Goal: Task Accomplishment & Management: Manage account settings

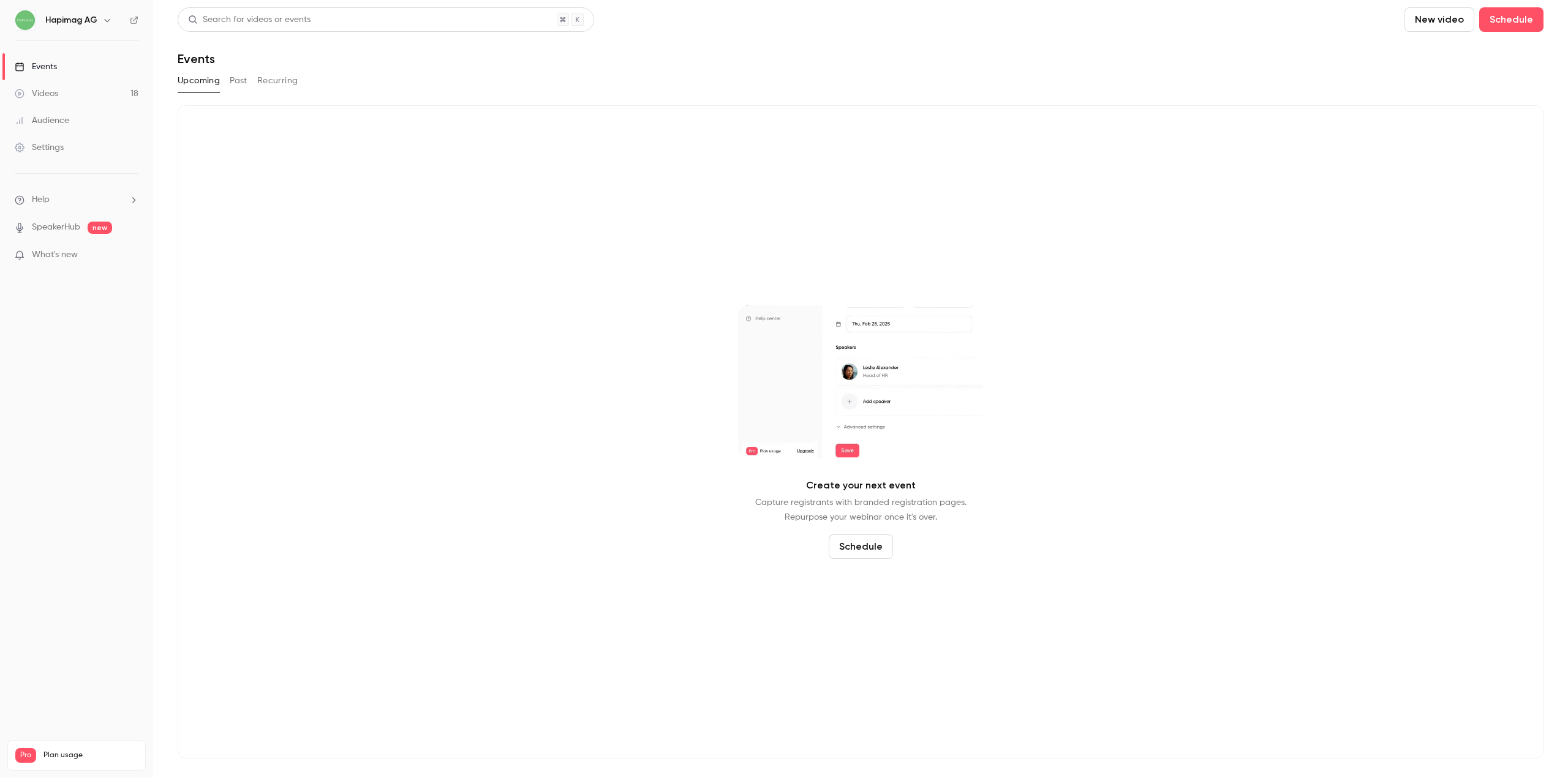
click at [72, 144] on link "Settings" at bounding box center [76, 148] width 153 height 27
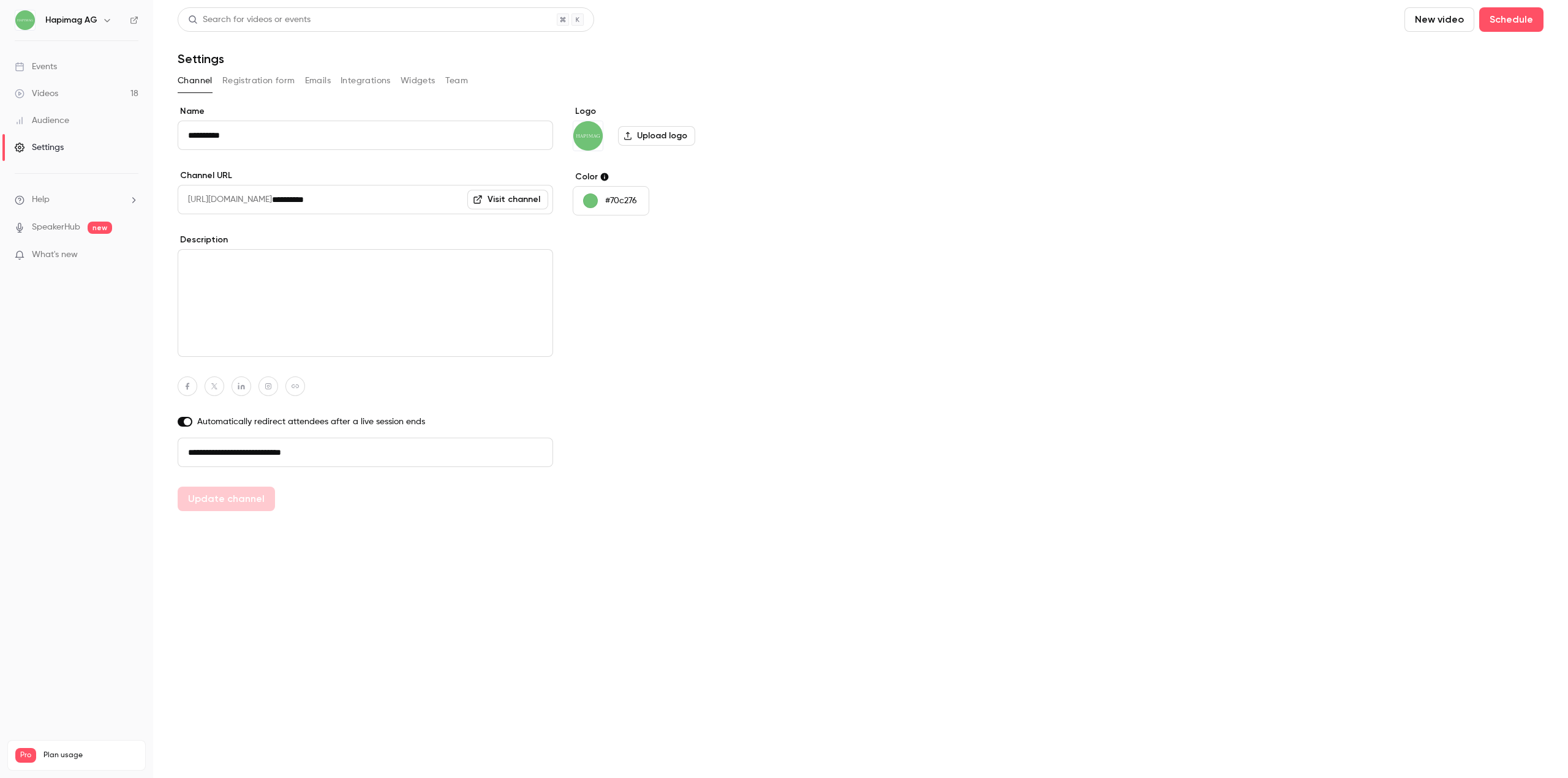
click at [370, 80] on button "Integrations" at bounding box center [366, 81] width 50 height 20
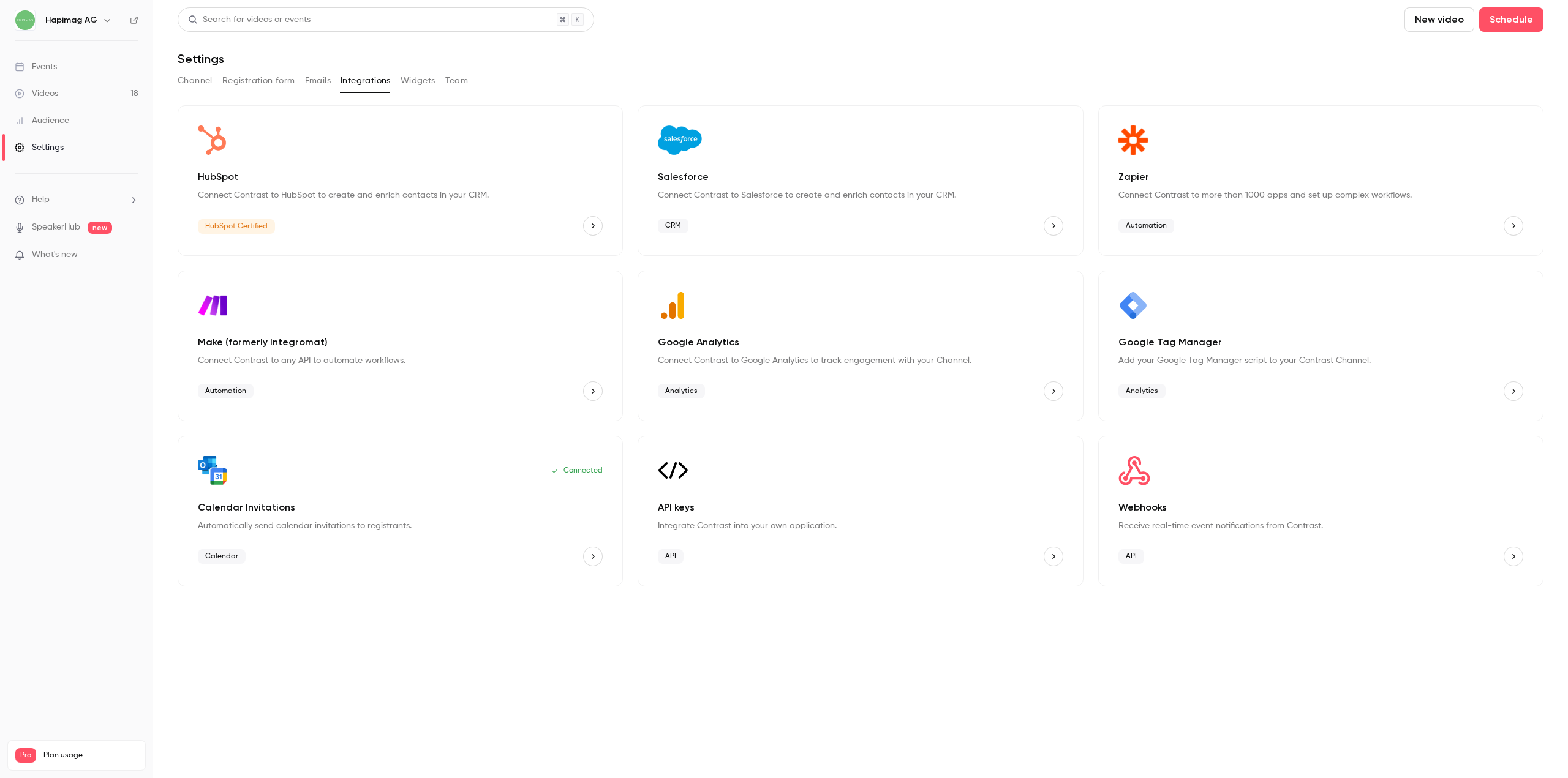
click at [59, 142] on div "Settings" at bounding box center [39, 148] width 49 height 12
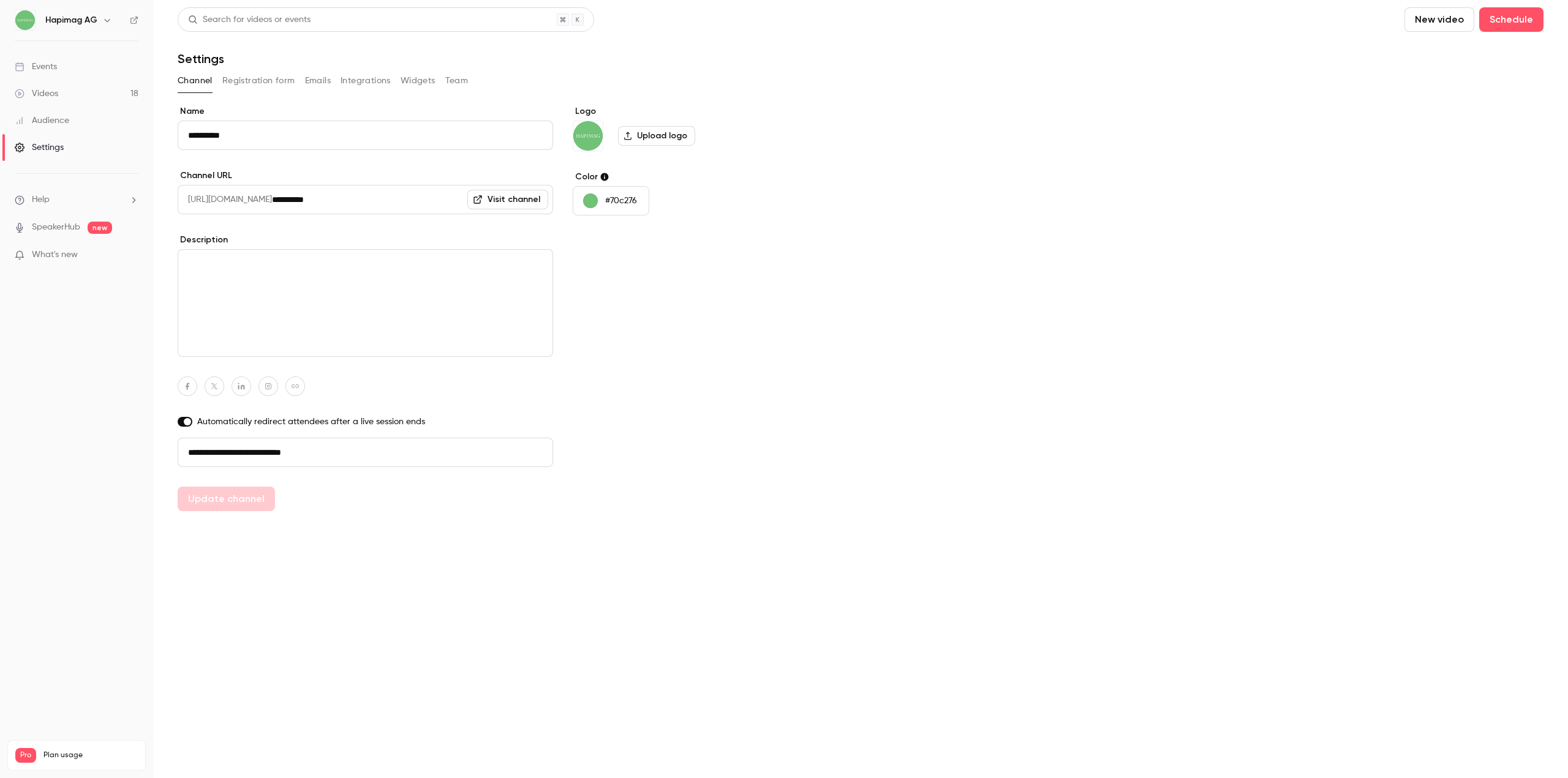
click at [61, 750] on span "Plan usage" at bounding box center [90, 755] width 94 height 10
click at [52, 750] on span "Plan usage" at bounding box center [90, 755] width 94 height 10
click at [22, 740] on div "Pro Plan usage Videos 18 / 90 Monthly registrants 0 / 100" at bounding box center [76, 756] width 139 height 31
click at [80, 204] on li "Help" at bounding box center [76, 200] width 124 height 13
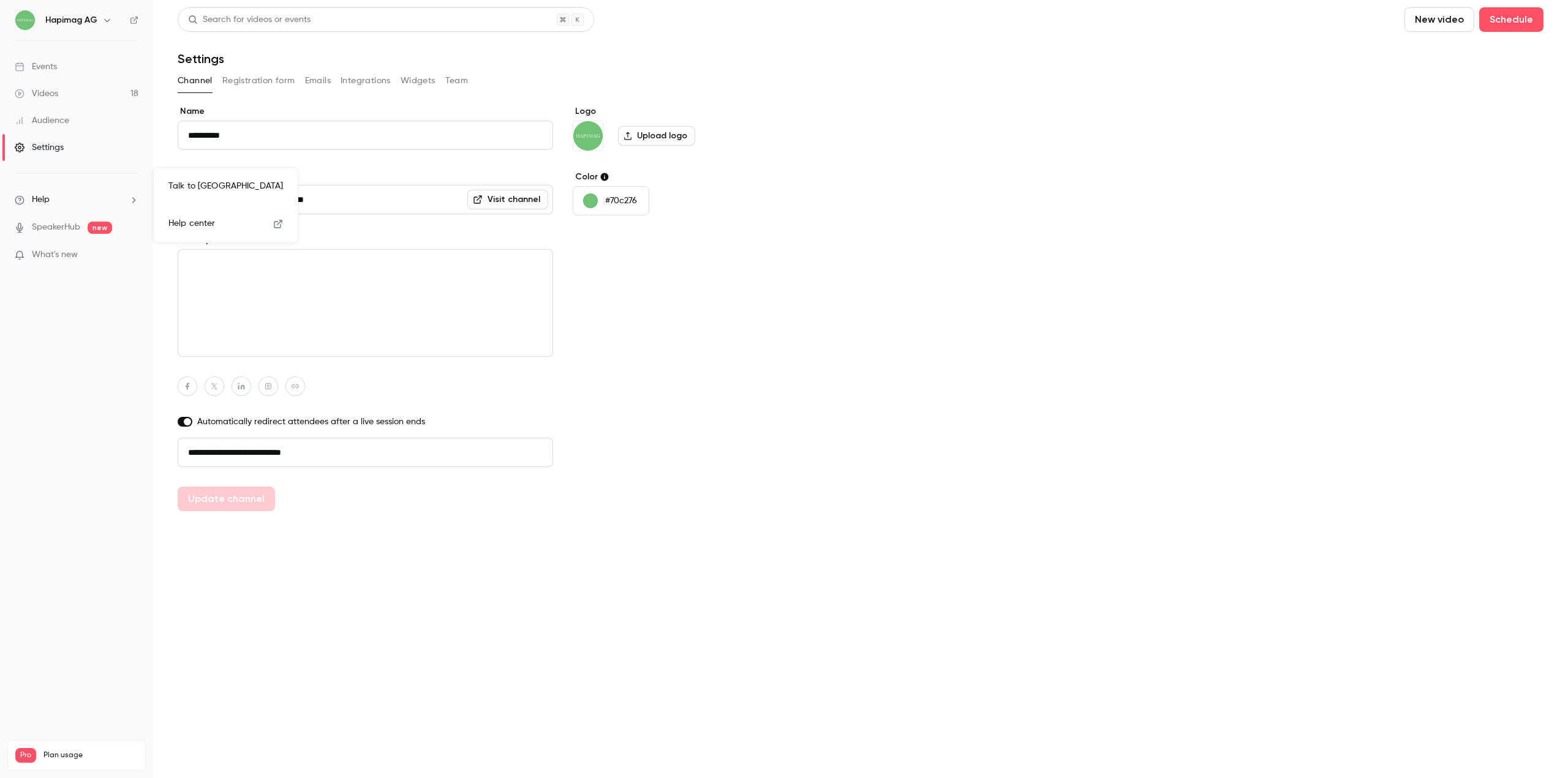
click at [52, 139] on div at bounding box center [784, 389] width 1568 height 778
click at [413, 81] on button "Widgets" at bounding box center [418, 81] width 35 height 20
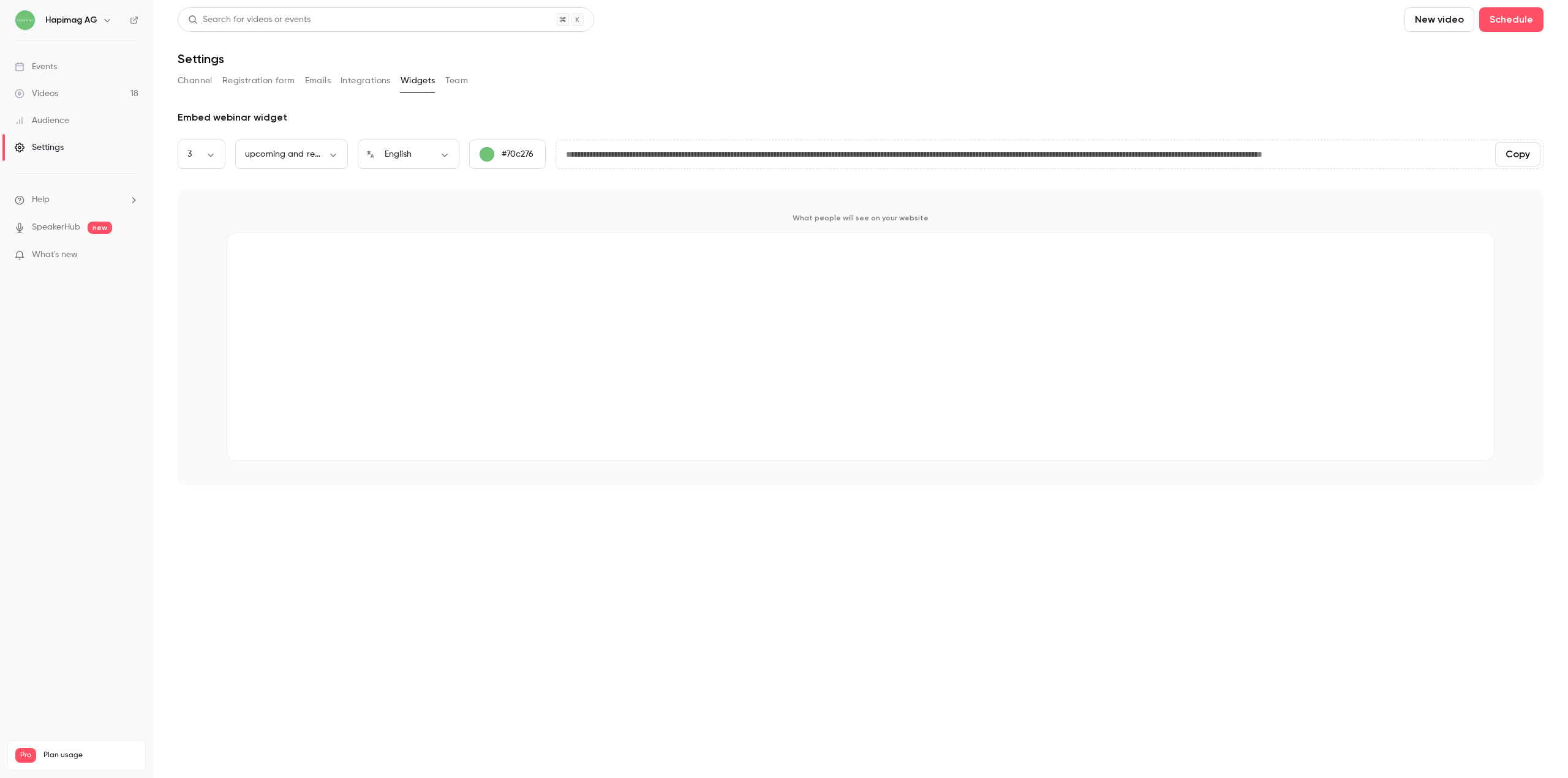
click at [357, 81] on button "Integrations" at bounding box center [366, 81] width 50 height 20
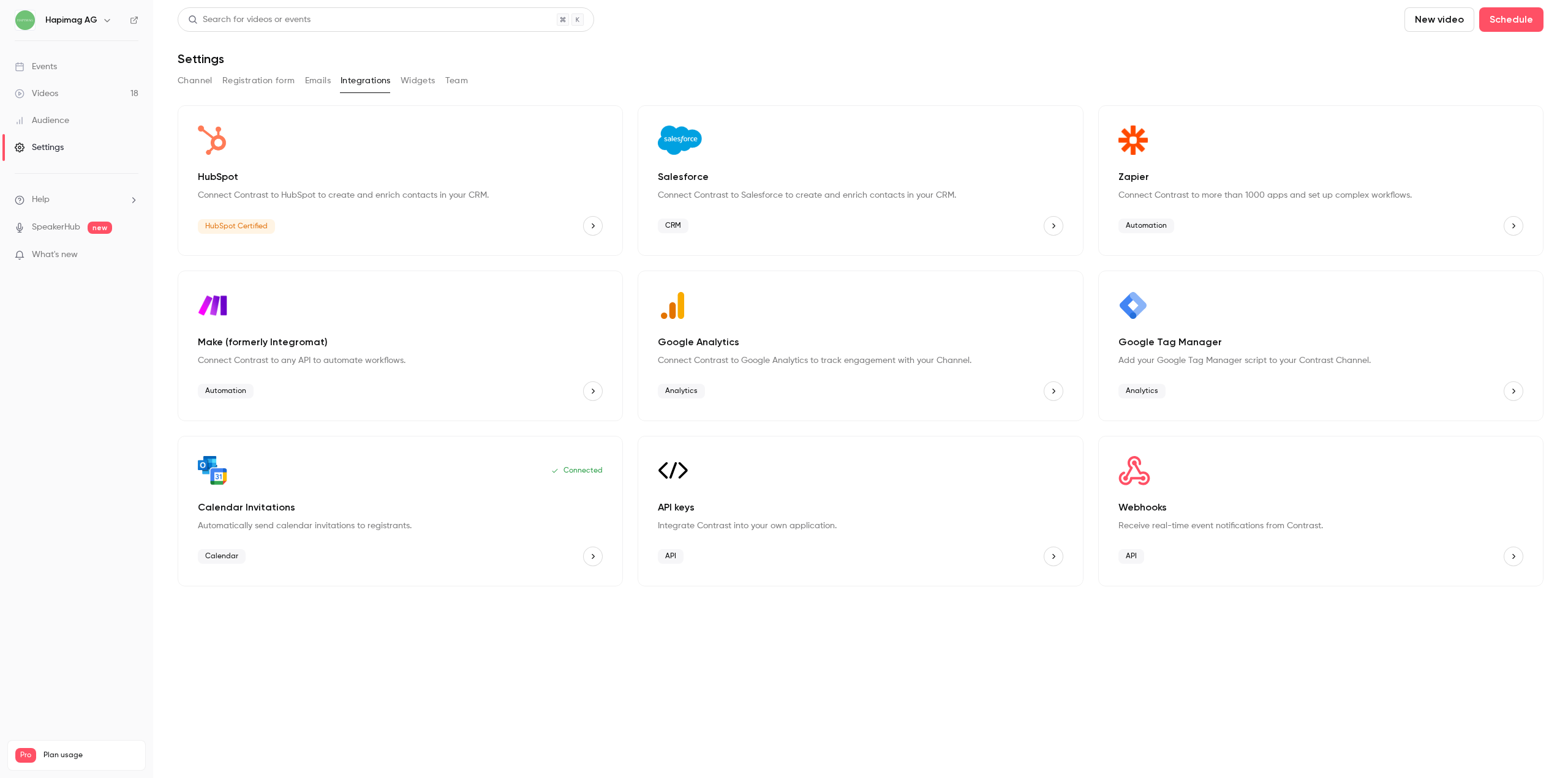
click at [851, 225] on div "CRM" at bounding box center [860, 226] width 405 height 20
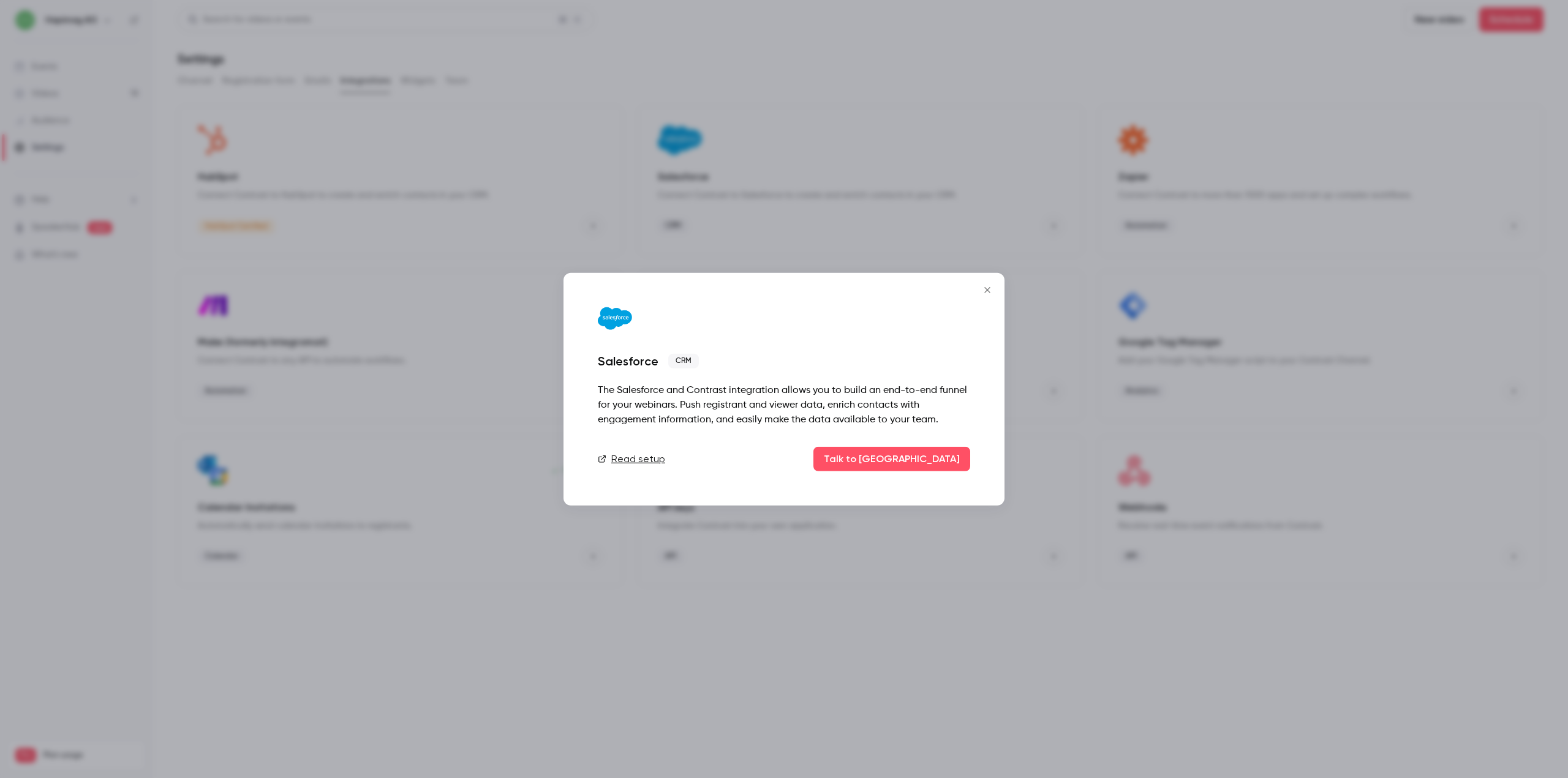
click at [888, 141] on div at bounding box center [784, 389] width 1568 height 778
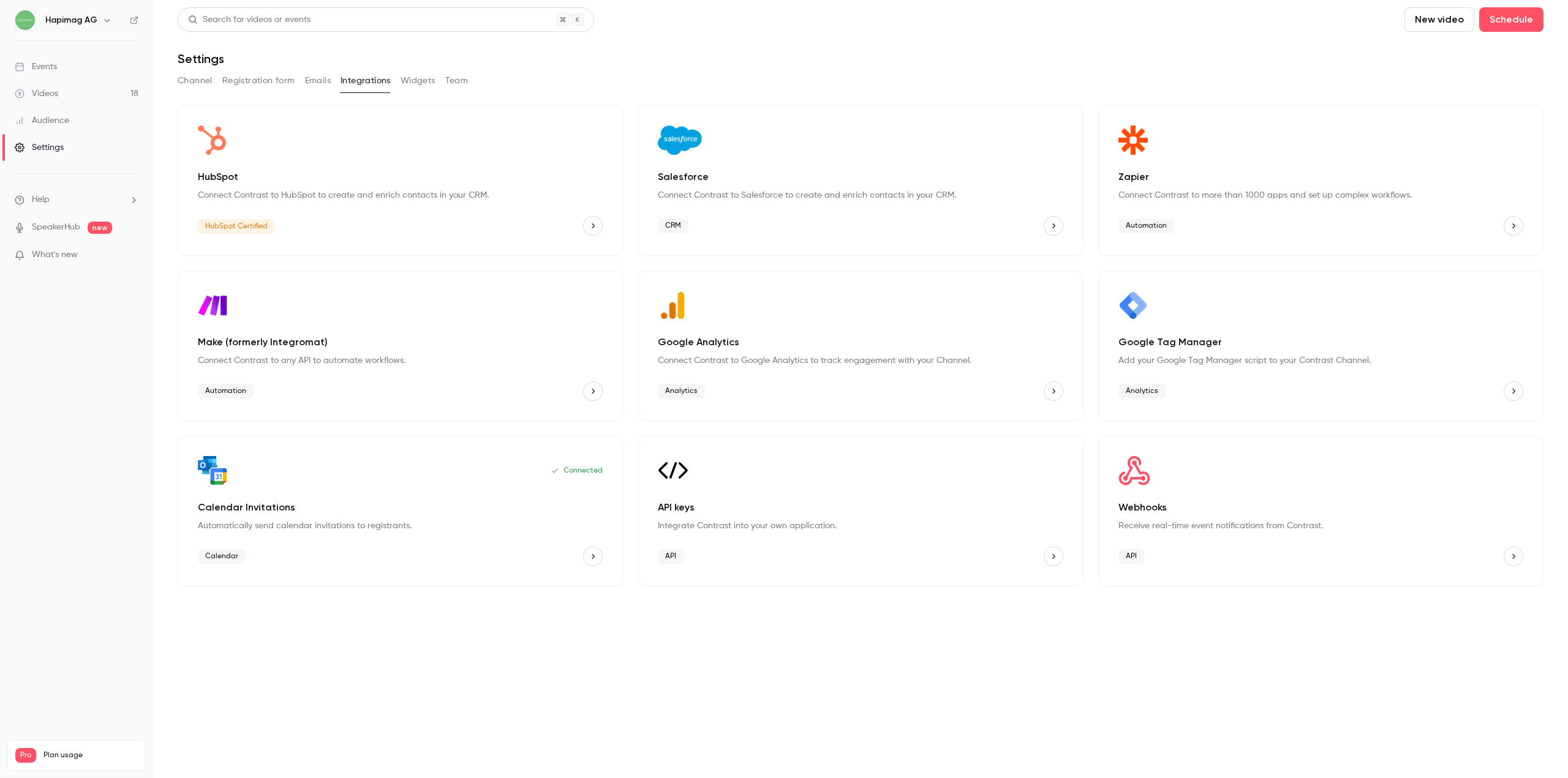
click at [209, 74] on button "Channel" at bounding box center [195, 81] width 35 height 20
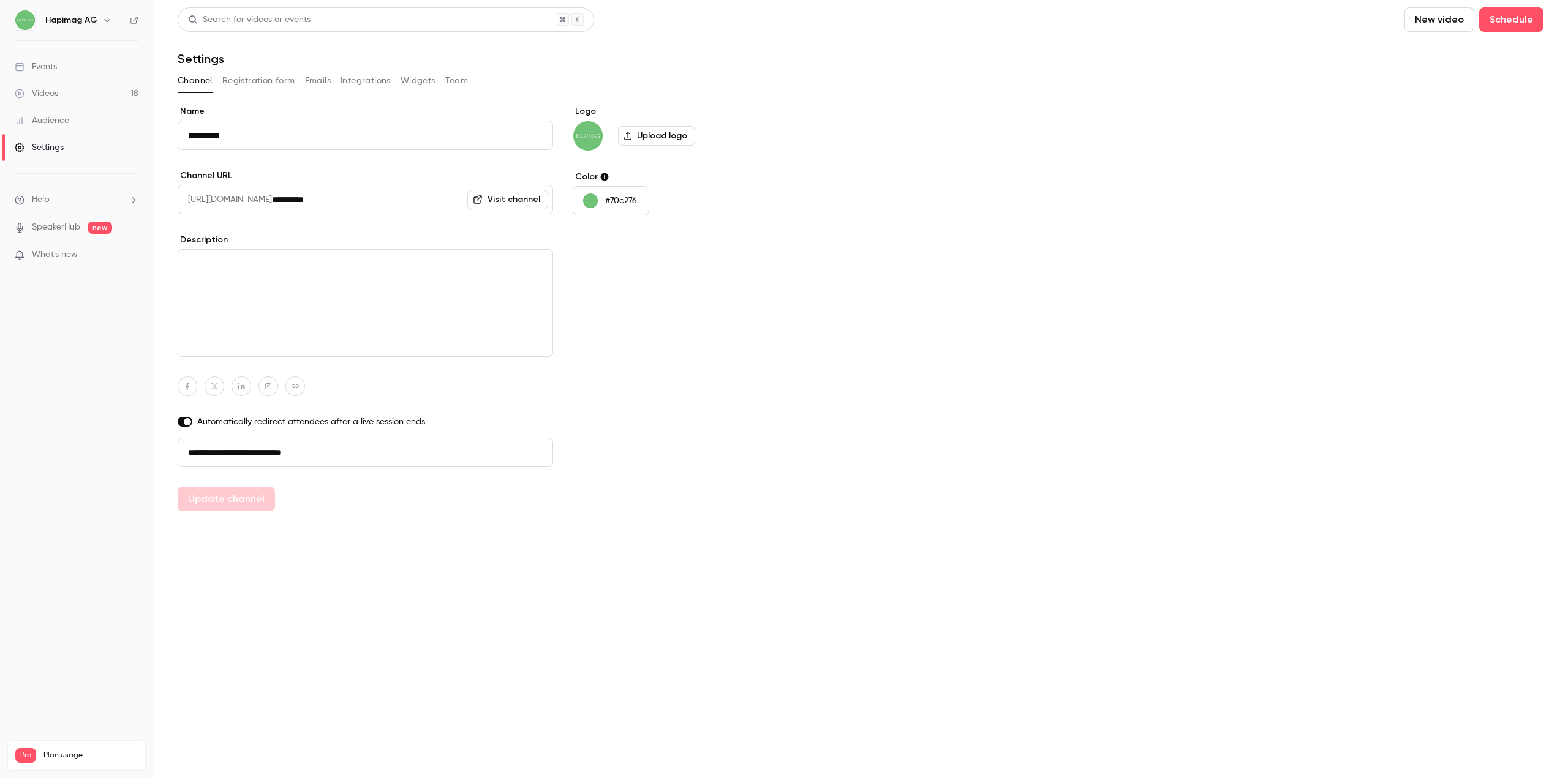
click at [261, 87] on button "Registration form" at bounding box center [259, 81] width 73 height 20
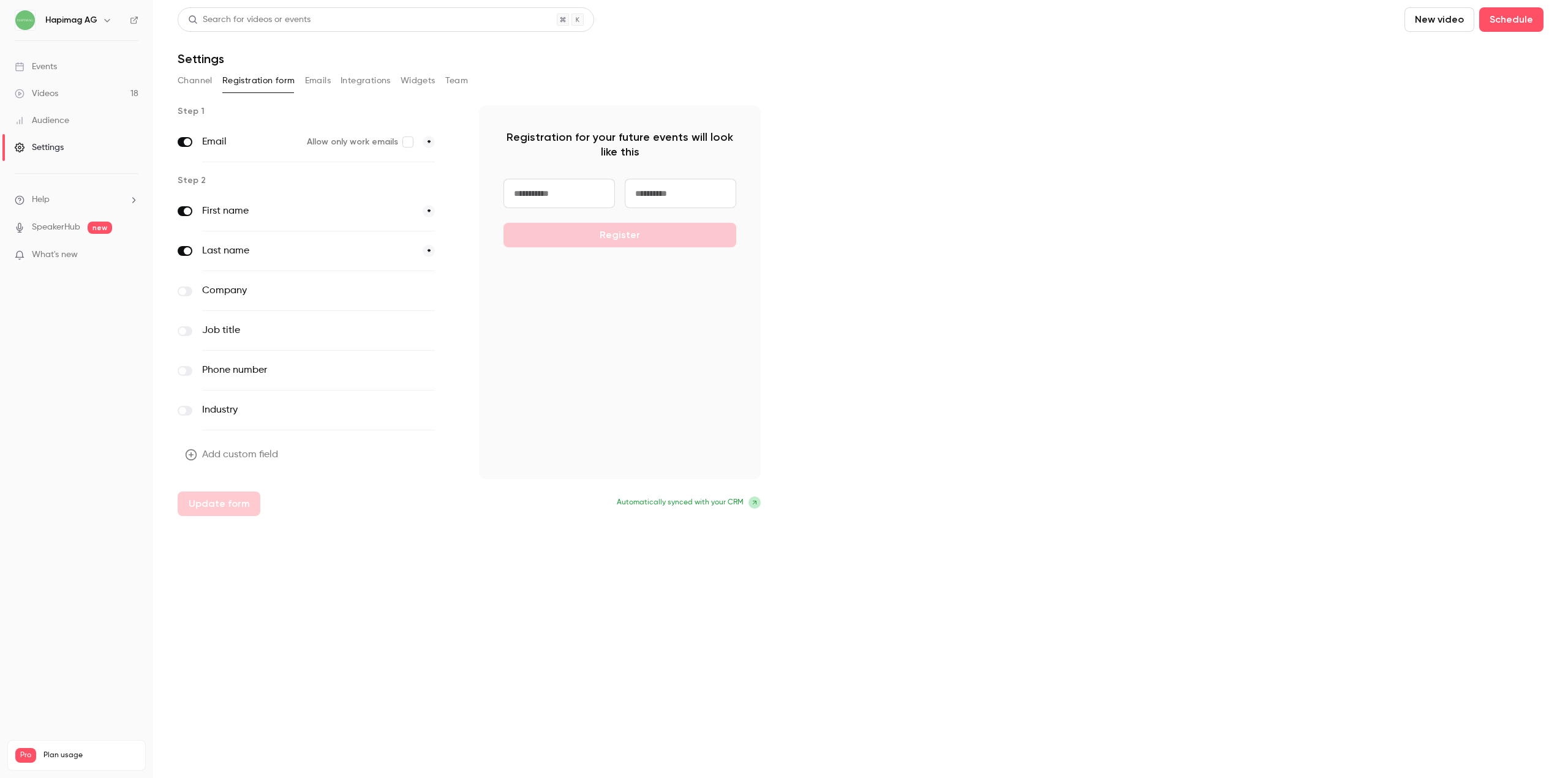
click at [316, 83] on button "Emails" at bounding box center [318, 81] width 26 height 20
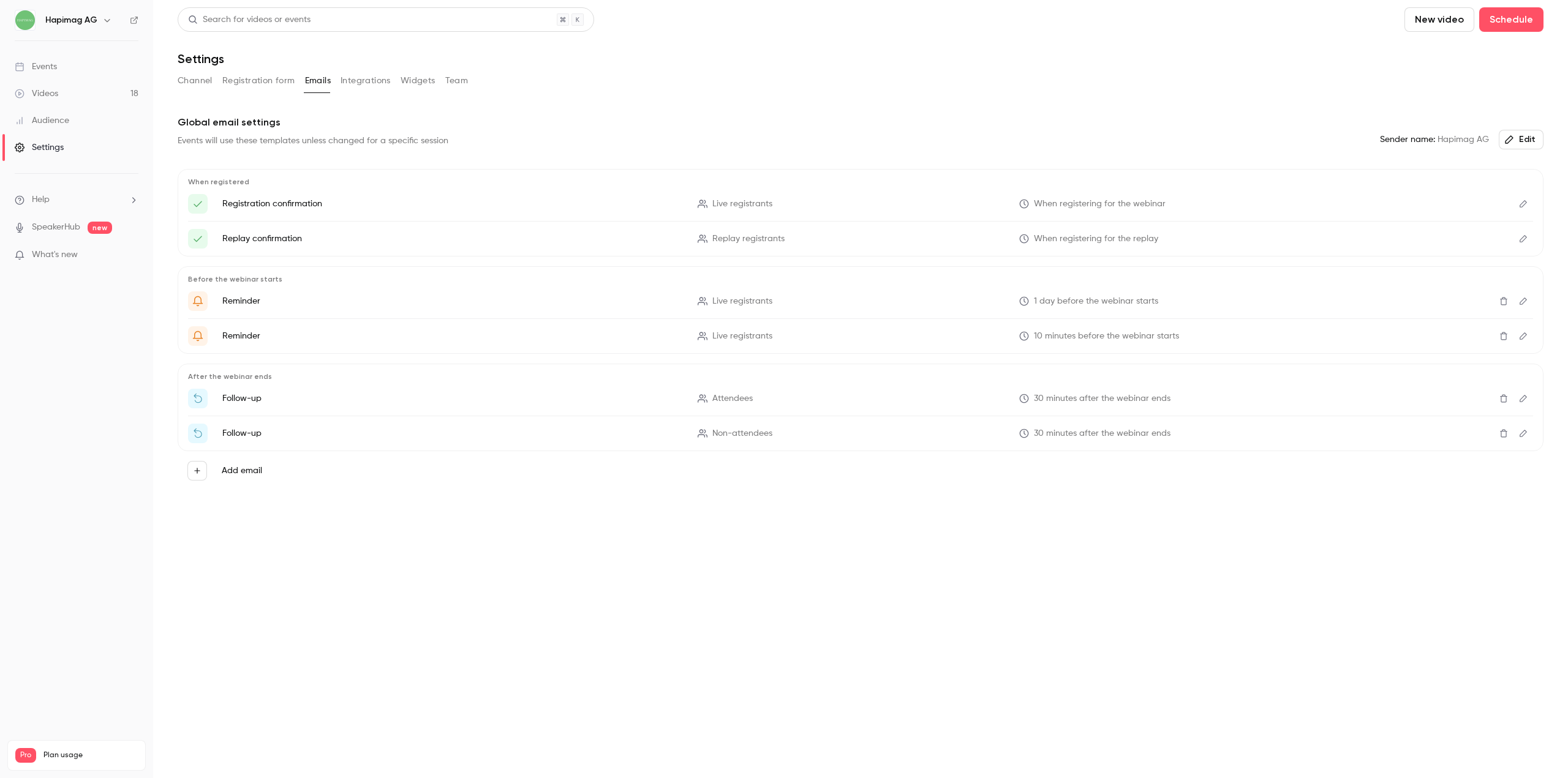
click at [355, 82] on button "Integrations" at bounding box center [366, 81] width 50 height 20
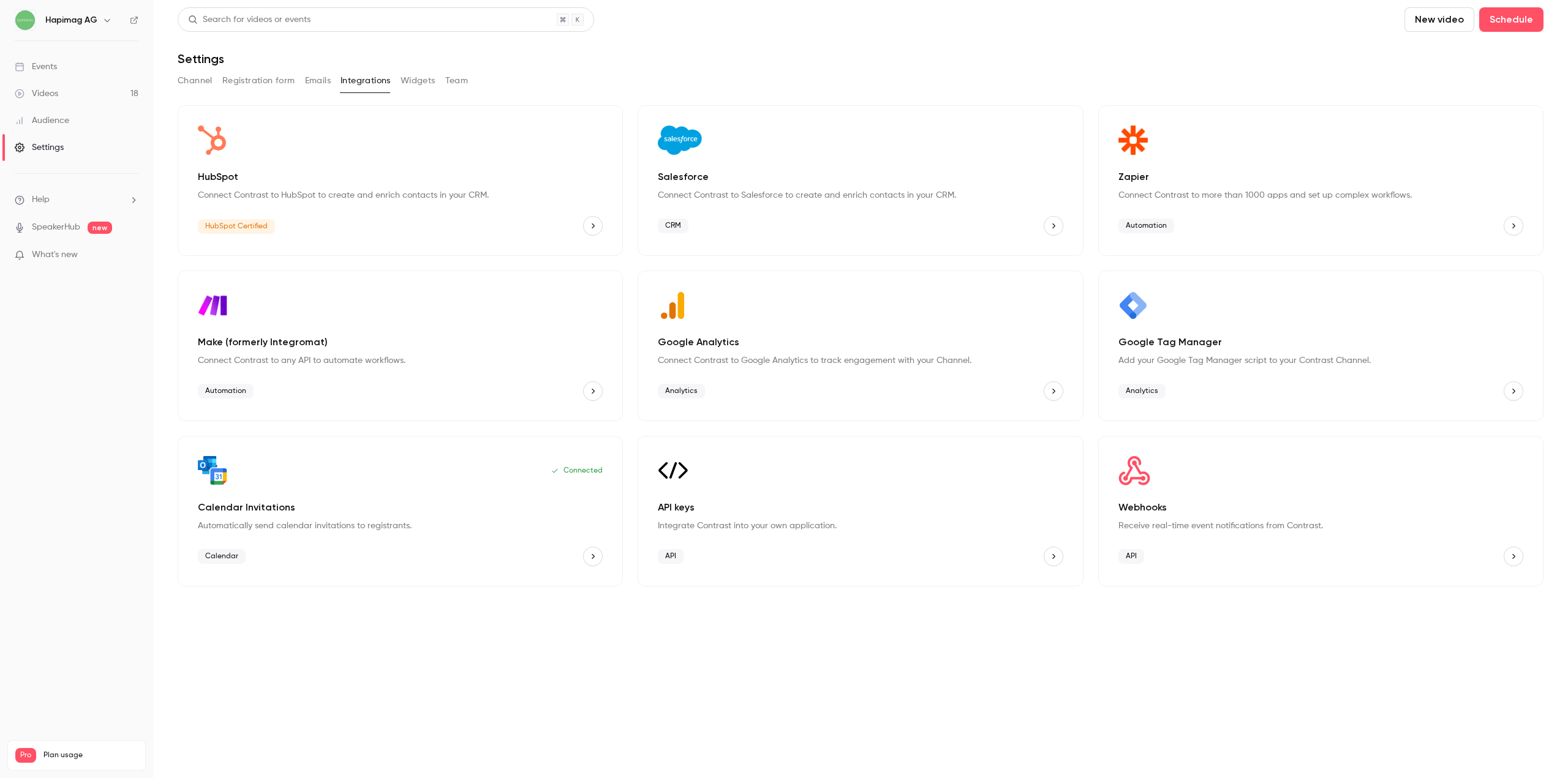
click at [421, 82] on button "Widgets" at bounding box center [418, 81] width 35 height 20
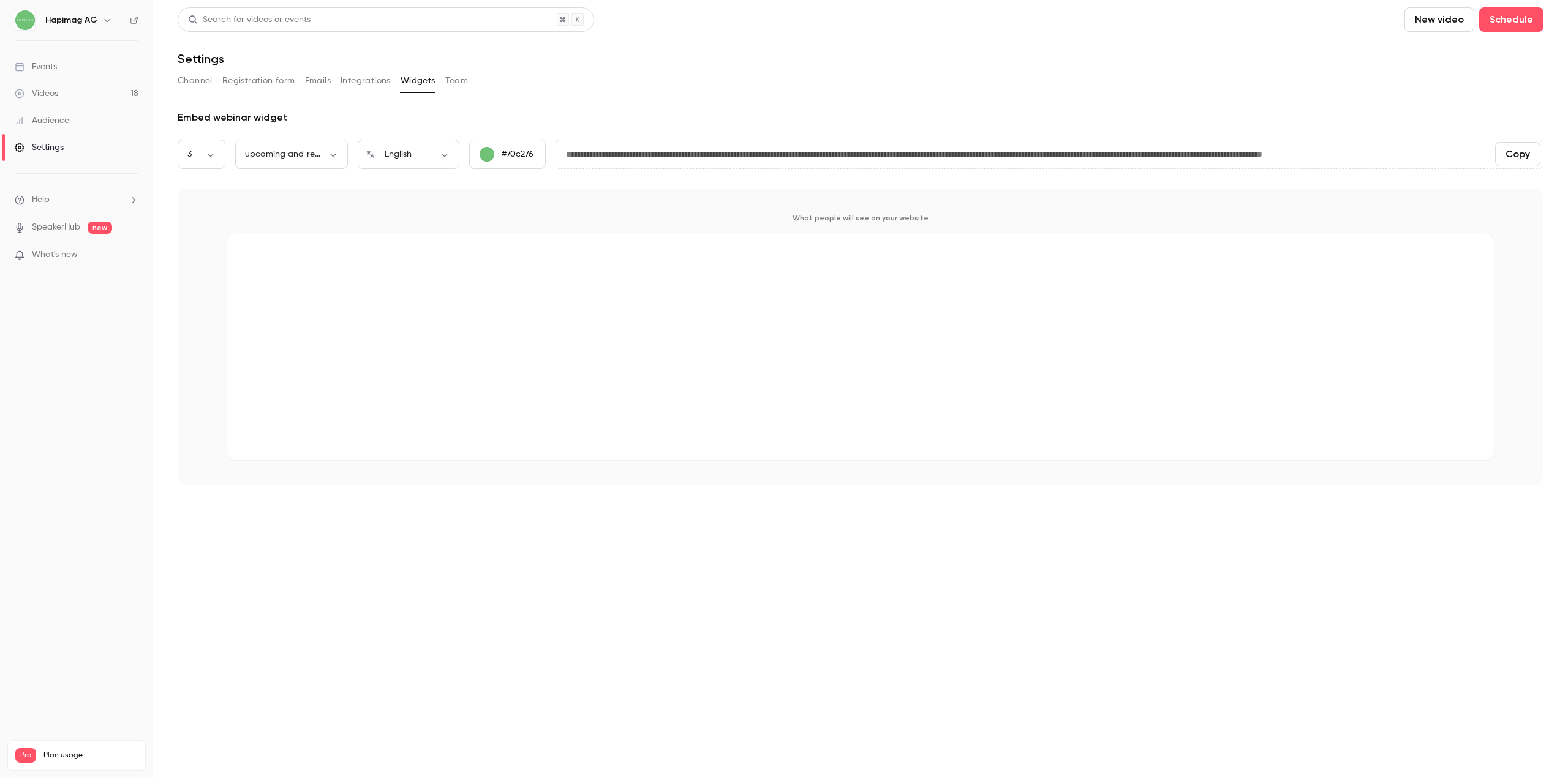
click at [466, 79] on button "Team" at bounding box center [457, 81] width 23 height 20
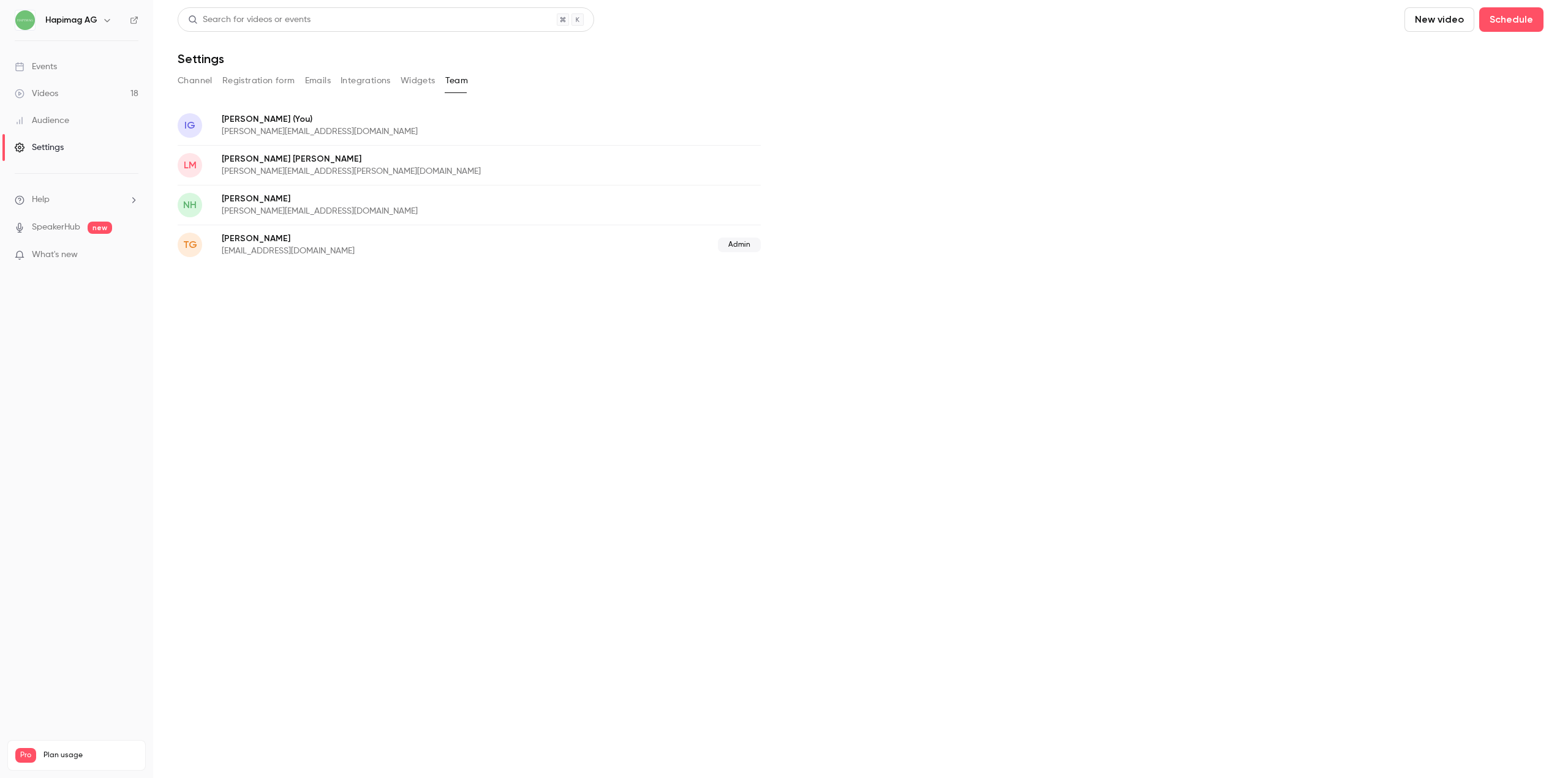
click at [48, 258] on span "What's new" at bounding box center [55, 255] width 46 height 13
click at [318, 384] on div at bounding box center [784, 389] width 1568 height 778
click at [102, 21] on icon "button" at bounding box center [107, 20] width 10 height 10
click at [89, 110] on div "Billing" at bounding box center [127, 113] width 164 height 12
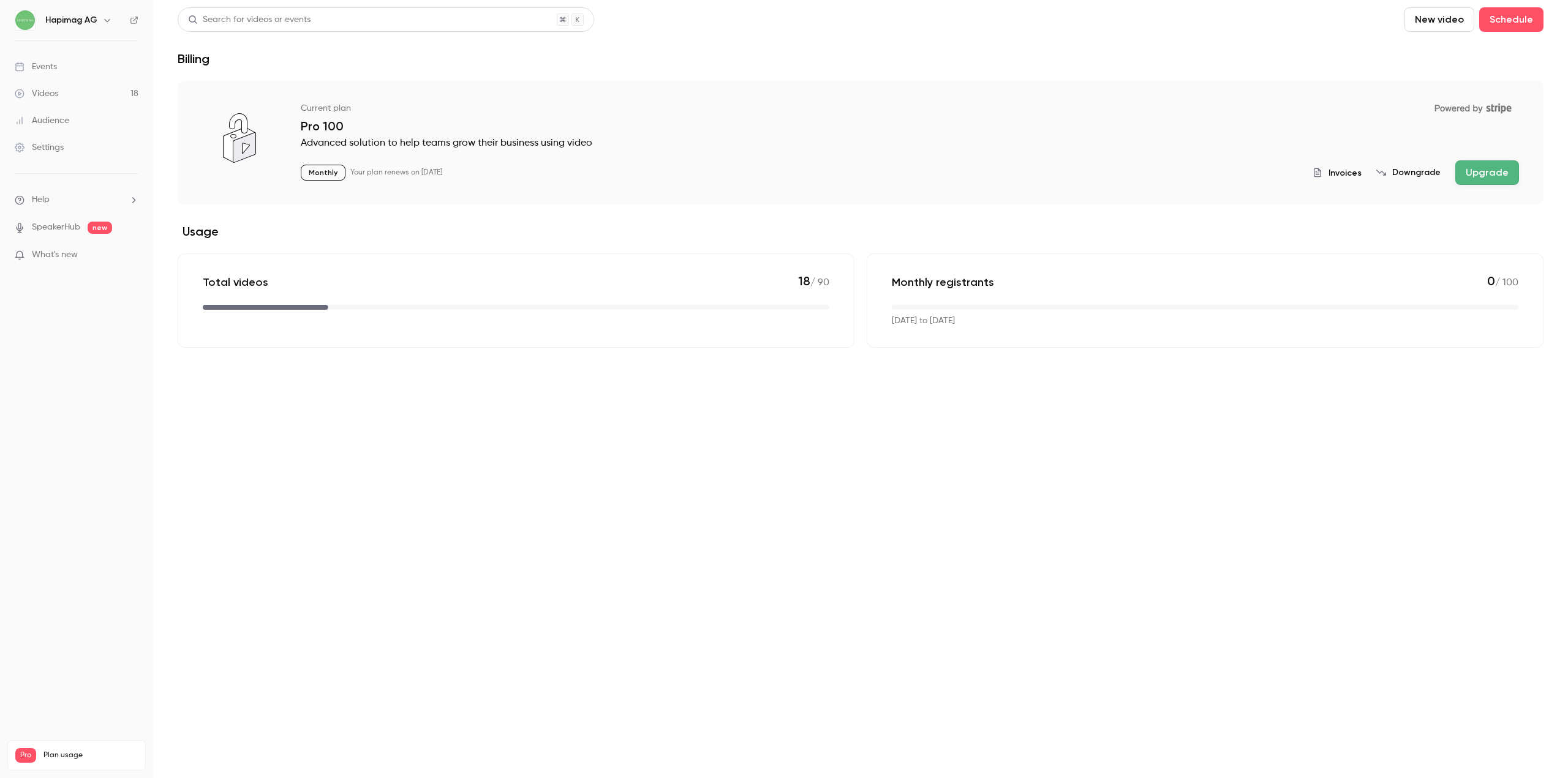
click at [1469, 172] on button "Upgrade" at bounding box center [1487, 173] width 64 height 24
